Goal: Task Accomplishment & Management: Manage account settings

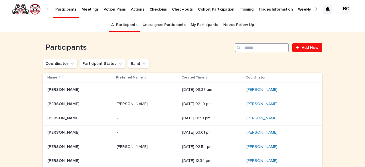
click at [245, 48] on input "Search" at bounding box center [262, 47] width 54 height 9
click at [252, 45] on input "Search" at bounding box center [262, 47] width 54 height 9
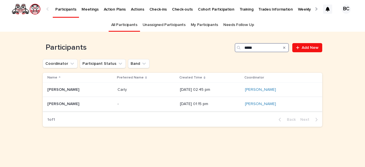
type input "*****"
click at [82, 103] on p at bounding box center [80, 104] width 66 height 5
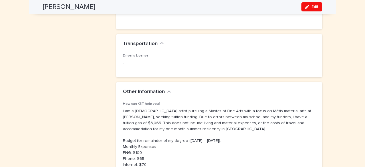
scroll to position [454, 0]
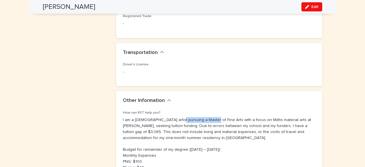
drag, startPoint x: 205, startPoint y: 109, endPoint x: 172, endPoint y: 110, distance: 33.4
copy p "Master of Fine Arts"
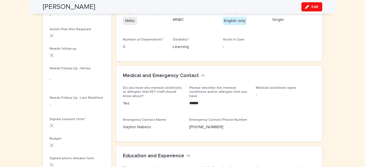
scroll to position [0, 0]
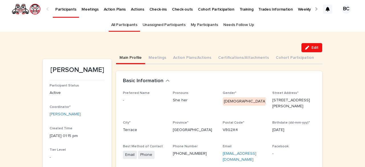
click at [207, 74] on div "Basic Information" at bounding box center [219, 81] width 206 height 20
click at [199, 62] on button "Action Plans/Actions" at bounding box center [192, 58] width 45 height 12
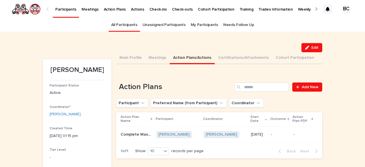
click at [238, 56] on button "Certifications/Attachments" at bounding box center [244, 58] width 58 height 12
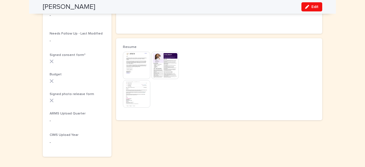
scroll to position [228, 0]
click at [132, 94] on img at bounding box center [136, 93] width 27 height 27
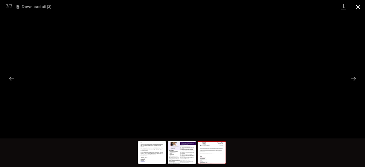
click at [359, 5] on button "Close gallery" at bounding box center [358, 6] width 14 height 13
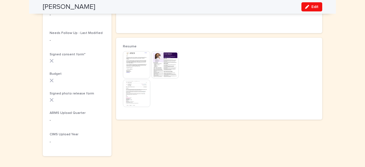
click at [133, 67] on img at bounding box center [136, 64] width 27 height 27
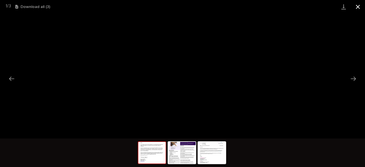
click at [358, 7] on button "Close gallery" at bounding box center [358, 6] width 14 height 13
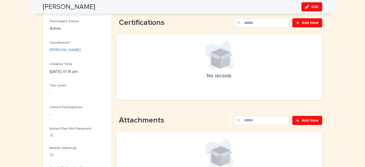
scroll to position [0, 0]
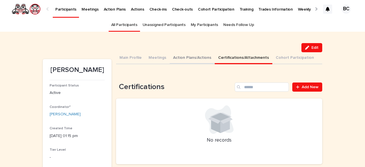
click at [186, 56] on button "Action Plans/Actions" at bounding box center [192, 58] width 45 height 12
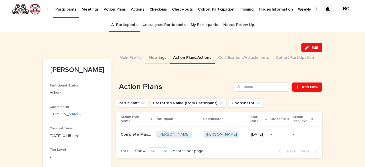
click at [153, 57] on button "Meetings" at bounding box center [157, 58] width 25 height 12
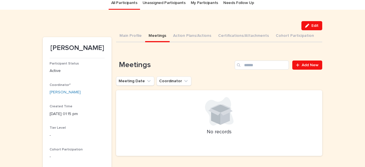
scroll to position [18, 0]
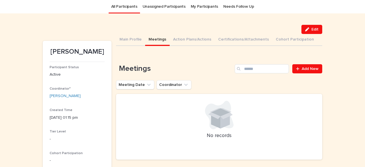
click at [196, 6] on link "My Participants" at bounding box center [204, 6] width 27 height 13
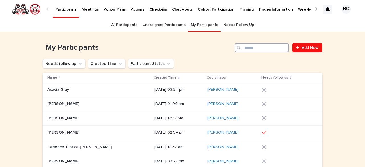
click at [249, 49] on input "Search" at bounding box center [262, 47] width 54 height 9
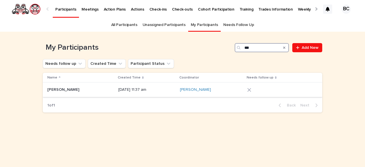
type input "***"
click at [118, 90] on p "23/6/2025 11:37 am" at bounding box center [146, 89] width 57 height 5
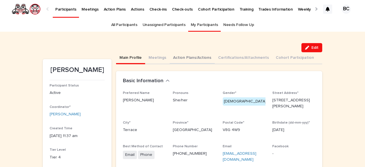
click at [184, 56] on button "Action Plans/Actions" at bounding box center [192, 58] width 45 height 12
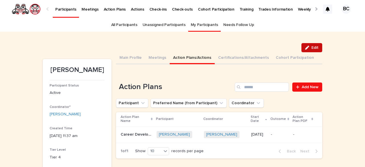
click at [307, 46] on div "button" at bounding box center [308, 48] width 6 height 4
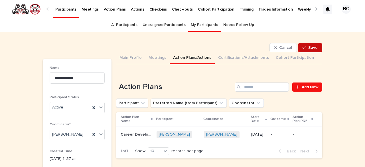
click at [308, 47] on span "Save" at bounding box center [312, 48] width 9 height 4
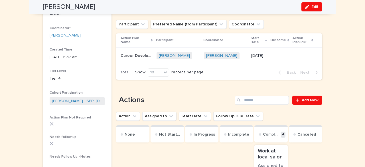
scroll to position [91, 0]
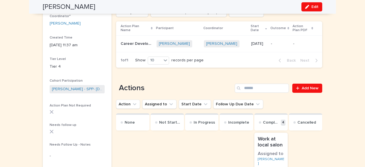
click at [271, 119] on div "Complete 4" at bounding box center [270, 121] width 33 height 17
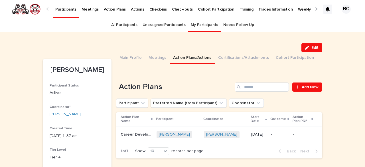
click at [184, 120] on div "Participant" at bounding box center [178, 119] width 44 height 6
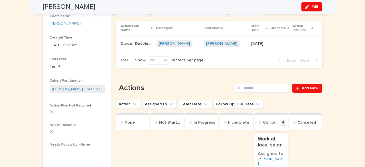
scroll to position [91, 0]
click at [125, 103] on button "Action" at bounding box center [128, 104] width 24 height 9
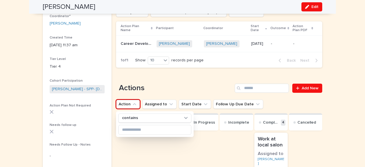
click at [128, 100] on button "Action" at bounding box center [128, 104] width 24 height 9
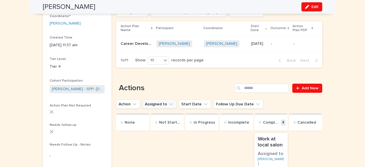
click at [149, 105] on button "Assigned to" at bounding box center [159, 104] width 34 height 9
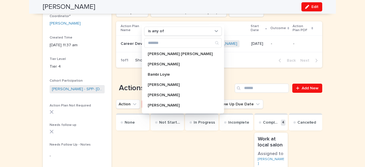
click at [149, 105] on button "Assigned to" at bounding box center [159, 104] width 34 height 9
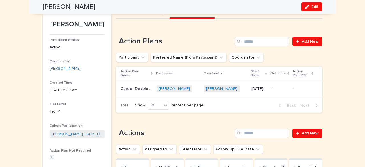
scroll to position [0, 0]
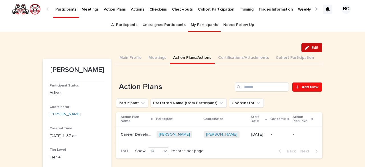
click at [311, 46] on span "Edit" at bounding box center [314, 48] width 7 height 4
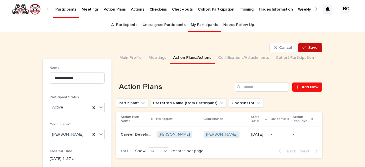
click at [310, 46] on span "Save" at bounding box center [312, 48] width 9 height 4
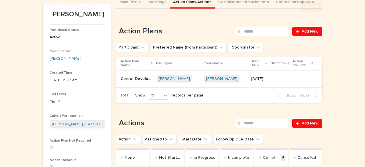
scroll to position [57, 0]
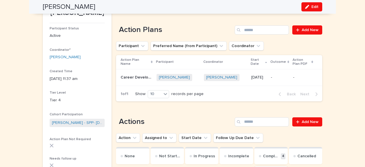
click at [132, 76] on p "Career Development" at bounding box center [137, 77] width 33 height 6
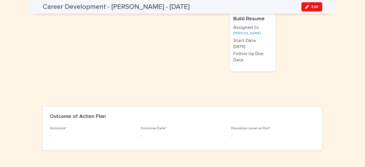
scroll to position [573, 0]
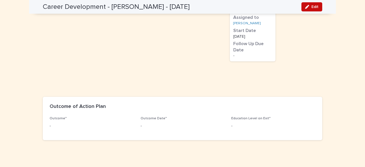
click at [307, 4] on button "Edit" at bounding box center [311, 6] width 21 height 9
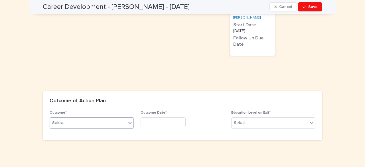
scroll to position [654, 0]
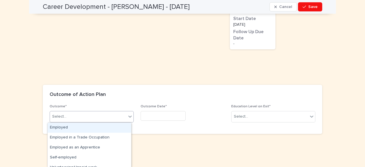
click at [62, 117] on div "Select..." at bounding box center [59, 116] width 14 height 6
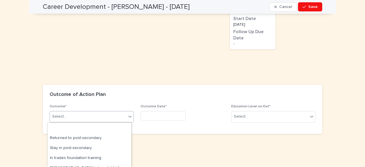
scroll to position [58, 0]
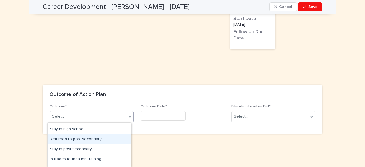
click at [89, 139] on div "Returned to post-secondary" at bounding box center [90, 139] width 84 height 10
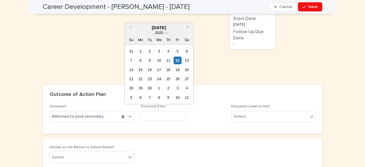
click at [155, 115] on input "text" at bounding box center [163, 116] width 45 height 10
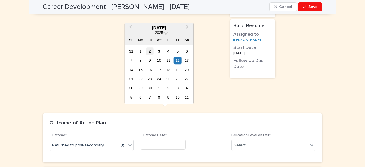
click at [149, 50] on div "2" at bounding box center [150, 51] width 8 height 8
type input "********"
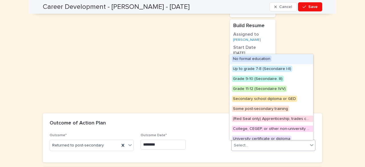
click at [253, 144] on div "Select..." at bounding box center [270, 145] width 76 height 9
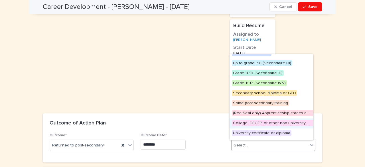
scroll to position [34, 0]
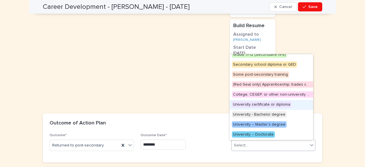
click at [242, 105] on span "University certificate or diploma" at bounding box center [262, 104] width 60 height 6
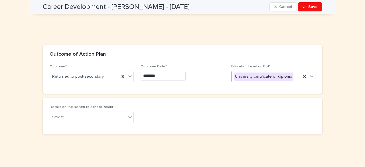
scroll to position [723, 0]
click at [291, 76] on div "University certificate or diploma" at bounding box center [267, 76] width 70 height 9
click at [266, 77] on div "University certificate or diploma" at bounding box center [264, 76] width 60 height 8
click at [309, 74] on icon at bounding box center [312, 76] width 6 height 6
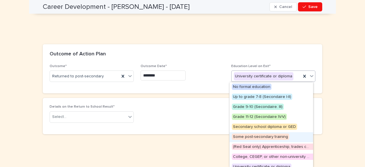
click at [258, 137] on span "Some post-secondary training" at bounding box center [260, 136] width 57 height 6
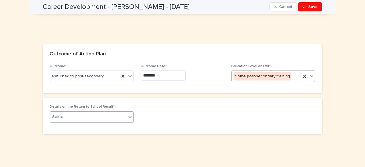
click at [102, 117] on div "Select..." at bounding box center [88, 116] width 76 height 9
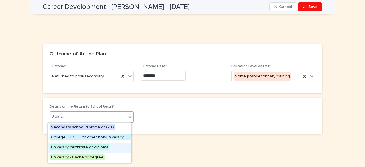
click at [190, 127] on div "Details on the Return to School Result* option University certificate or diplom…" at bounding box center [183, 116] width 266 height 22
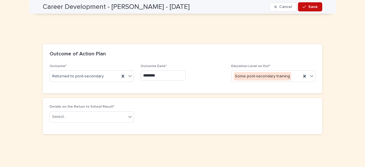
click at [311, 5] on span "Save" at bounding box center [312, 7] width 9 height 4
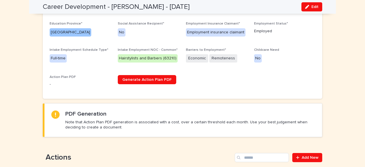
scroll to position [0, 0]
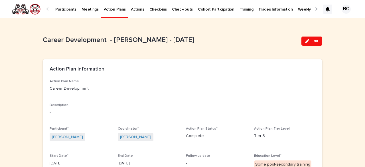
click at [64, 9] on p "Participants" at bounding box center [65, 6] width 21 height 12
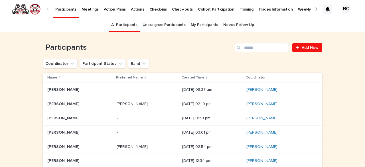
click at [207, 24] on link "My Participants" at bounding box center [204, 24] width 27 height 13
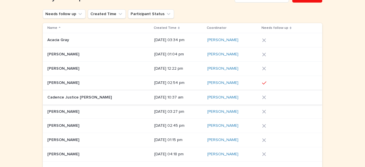
scroll to position [57, 0]
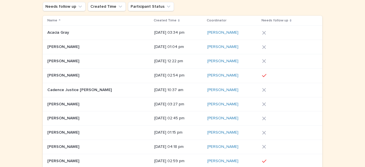
click at [79, 61] on p at bounding box center [82, 61] width 71 height 5
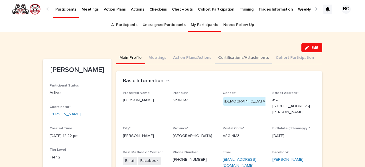
click at [224, 57] on button "Certifications/Attachments" at bounding box center [244, 58] width 58 height 12
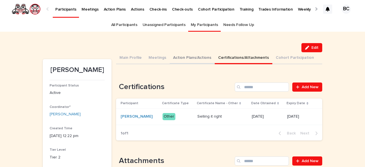
click at [181, 56] on button "Action Plans/Actions" at bounding box center [192, 58] width 45 height 12
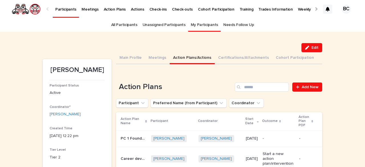
click at [120, 24] on link "All Participants" at bounding box center [124, 24] width 26 height 13
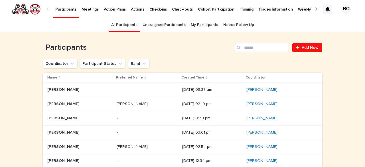
click at [201, 27] on link "My Participants" at bounding box center [204, 24] width 27 height 13
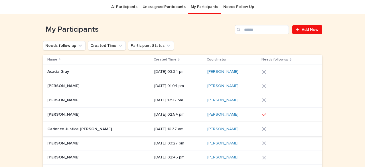
scroll to position [57, 0]
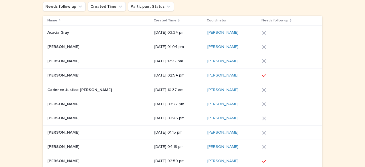
click at [72, 115] on p "[PERSON_NAME]" at bounding box center [63, 118] width 33 height 6
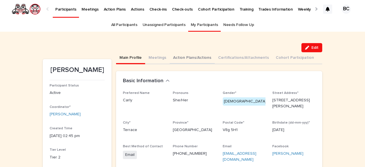
click at [190, 56] on button "Action Plans/Actions" at bounding box center [192, 58] width 45 height 12
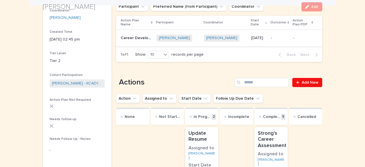
scroll to position [104, 0]
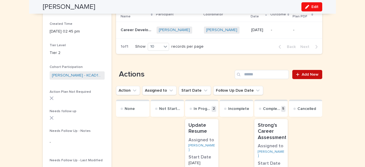
click at [304, 73] on span "Add New" at bounding box center [310, 74] width 17 height 4
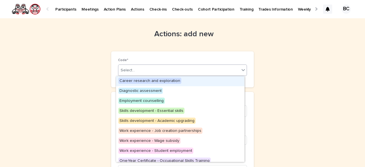
click at [135, 68] on div "Select..." at bounding box center [178, 70] width 121 height 9
click at [156, 80] on span "Career research and exploration" at bounding box center [149, 81] width 63 height 6
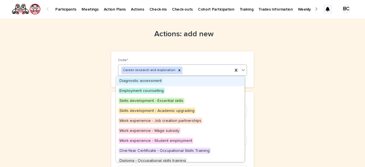
click at [197, 72] on div "Career research and exploration" at bounding box center [175, 70] width 114 height 10
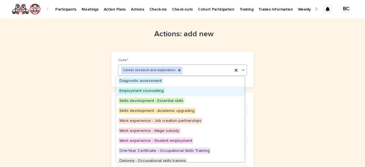
click at [154, 91] on span "Employment counselling" at bounding box center [141, 91] width 46 height 6
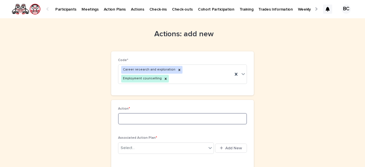
click at [142, 113] on input at bounding box center [182, 118] width 129 height 11
drag, startPoint x: 172, startPoint y: 70, endPoint x: 167, endPoint y: 79, distance: 10.0
click at [177, 70] on icon at bounding box center [179, 70] width 4 height 4
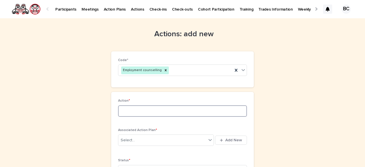
click at [127, 108] on input at bounding box center [182, 110] width 129 height 11
click at [121, 110] on input "**********" at bounding box center [182, 110] width 129 height 11
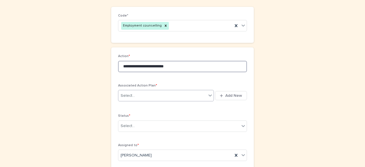
scroll to position [86, 0]
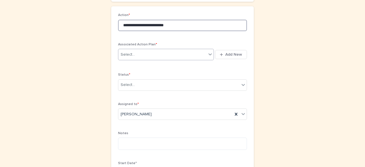
type input "**********"
click at [177, 53] on div "Select..." at bounding box center [162, 54] width 88 height 9
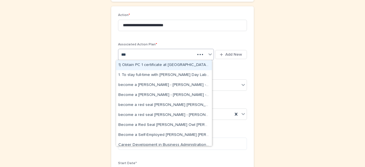
type input "****"
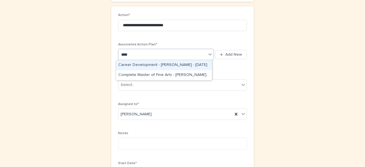
click at [158, 62] on div "Career Development - Carly Chapelle - Apr 15th, 2025" at bounding box center [164, 65] width 96 height 10
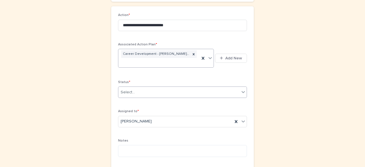
click at [137, 90] on div "Select..." at bounding box center [178, 92] width 121 height 9
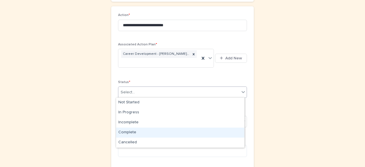
click at [129, 131] on div "Complete" at bounding box center [180, 132] width 128 height 10
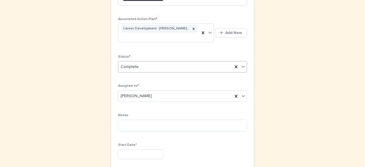
scroll to position [143, 0]
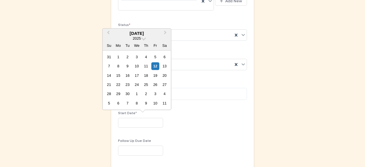
click at [150, 122] on input "text" at bounding box center [140, 123] width 45 height 10
click at [127, 66] on div "9" at bounding box center [128, 66] width 8 height 8
type input "********"
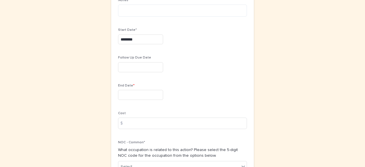
scroll to position [228, 0]
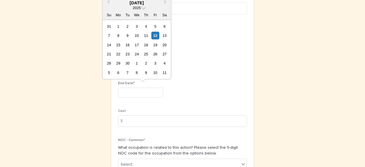
click at [129, 88] on input "text" at bounding box center [140, 93] width 45 height 10
click at [144, 34] on div "11" at bounding box center [146, 36] width 8 height 8
type input "*********"
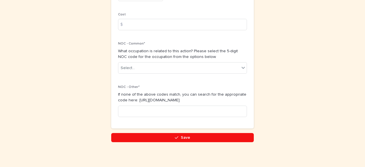
scroll to position [326, 0]
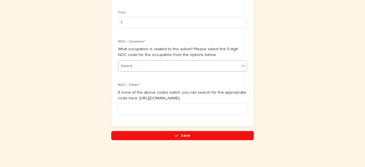
click at [141, 65] on div "Select..." at bounding box center [178, 65] width 121 height 9
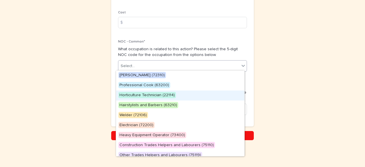
click at [141, 94] on span "Horticulture Technician (22114)" at bounding box center [147, 95] width 58 height 6
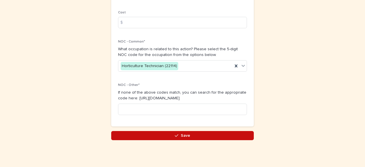
click at [147, 132] on button "Save" at bounding box center [182, 135] width 143 height 9
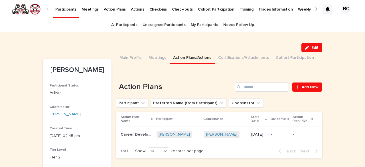
click at [200, 24] on link "My Participants" at bounding box center [204, 24] width 27 height 13
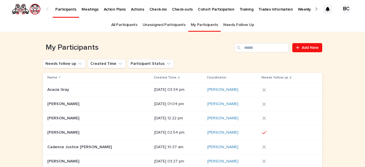
click at [314, 7] on div at bounding box center [316, 9] width 4 height 4
click at [183, 9] on p "Weekly Task Dashboard" at bounding box center [192, 6] width 43 height 12
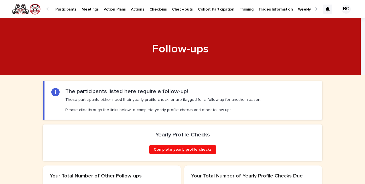
click at [298, 8] on p "Weekly Task Dashboard" at bounding box center [319, 6] width 43 height 12
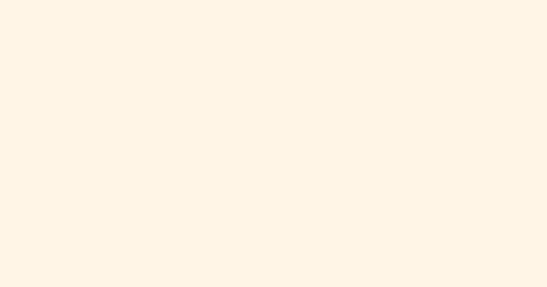
scroll to position [290, 0]
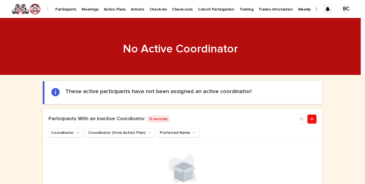
click at [313, 7] on div at bounding box center [315, 9] width 9 height 18
click at [50, 8] on div at bounding box center [48, 9] width 9 height 18
click at [46, 9] on div at bounding box center [48, 9] width 9 height 18
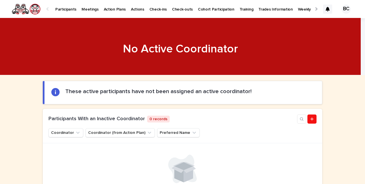
click at [89, 8] on p "Meetings" at bounding box center [90, 6] width 17 height 12
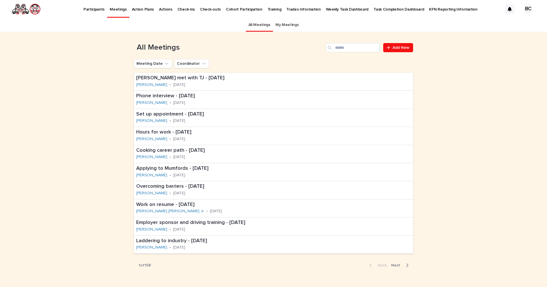
click at [282, 24] on link "My Meetings" at bounding box center [287, 24] width 23 height 13
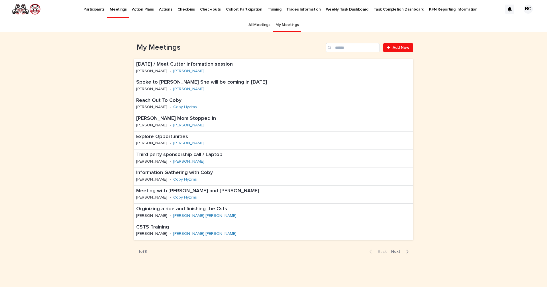
click at [365, 9] on p "Task Completion Dashboard" at bounding box center [399, 6] width 50 height 12
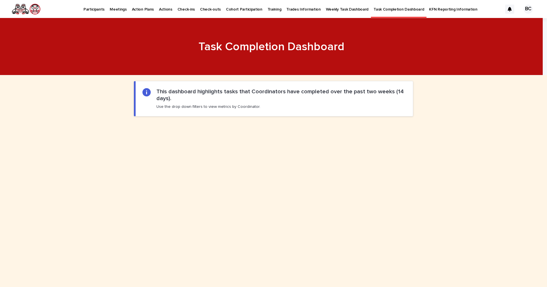
click at [365, 6] on p "KFN Reporting Information" at bounding box center [453, 6] width 48 height 12
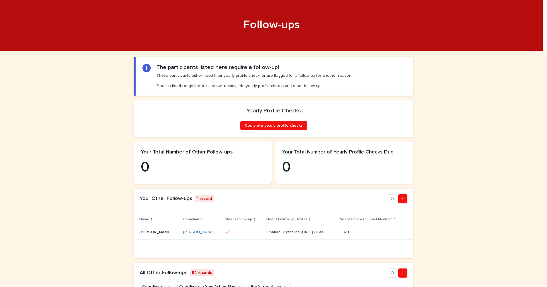
scroll to position [119, 0]
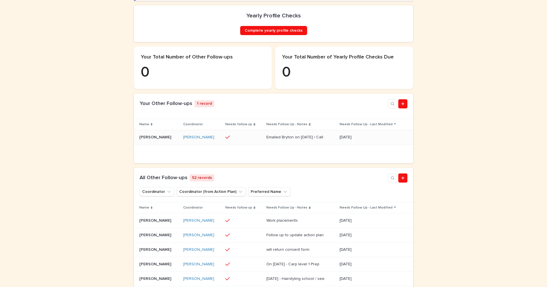
click at [154, 140] on p "[PERSON_NAME]" at bounding box center [155, 137] width 33 height 6
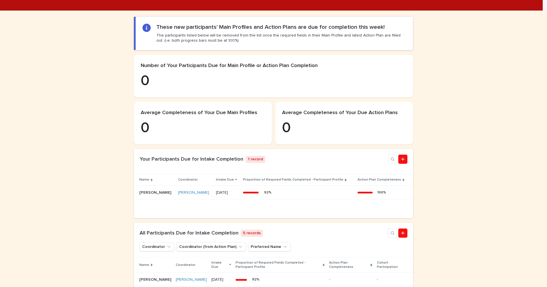
scroll to position [86, 0]
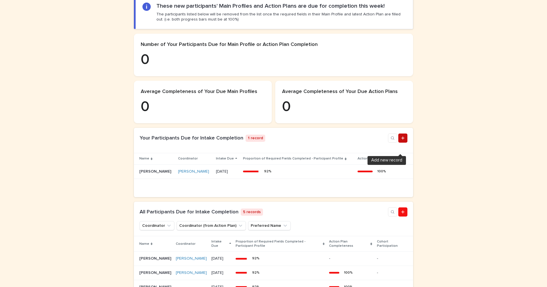
click at [402, 140] on icon "Add new record" at bounding box center [402, 138] width 3 height 4
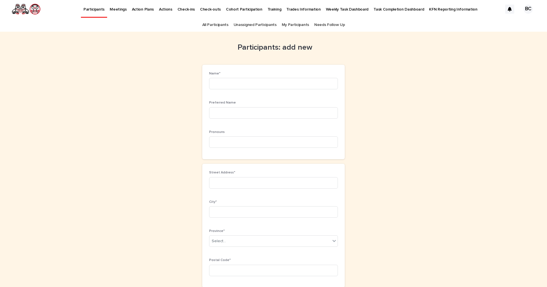
click at [91, 9] on p "Participants" at bounding box center [94, 6] width 21 height 12
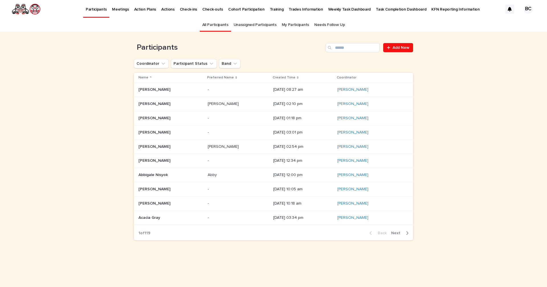
click at [294, 23] on link "My Participants" at bounding box center [295, 24] width 27 height 13
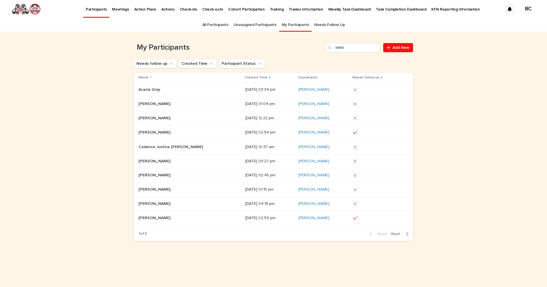
click at [173, 116] on p at bounding box center [174, 118] width 71 height 5
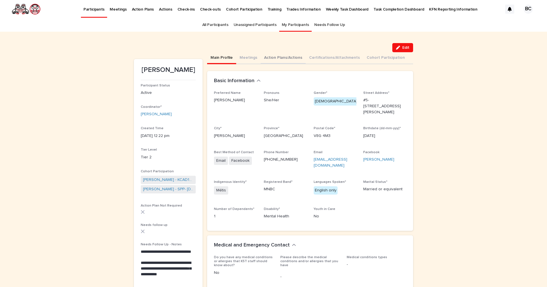
click at [270, 56] on button "Action Plans/Actions" at bounding box center [283, 58] width 45 height 12
